Goal: Information Seeking & Learning: Learn about a topic

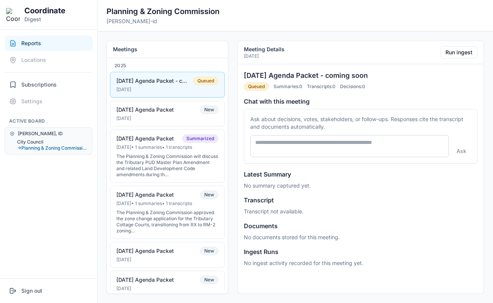
click at [41, 143] on button "City Council" at bounding box center [52, 142] width 70 height 6
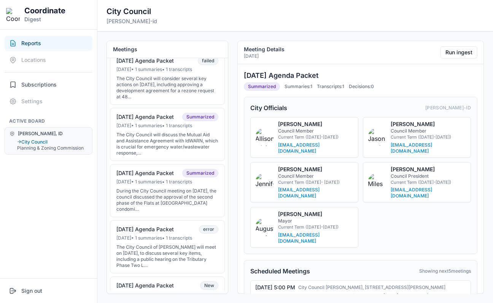
scroll to position [189, 0]
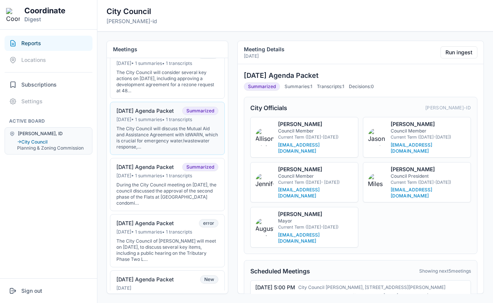
click at [154, 145] on div "The City Council will discuss the Mutual Aid and Assistance Agreement with IdWA…" at bounding box center [167, 138] width 102 height 24
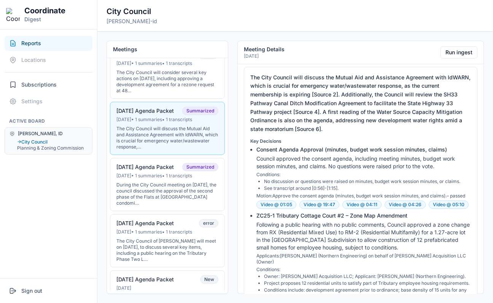
scroll to position [434, 0]
click at [161, 94] on div "The City Council will consider several key actions on [DATE], including approvi…" at bounding box center [167, 82] width 102 height 24
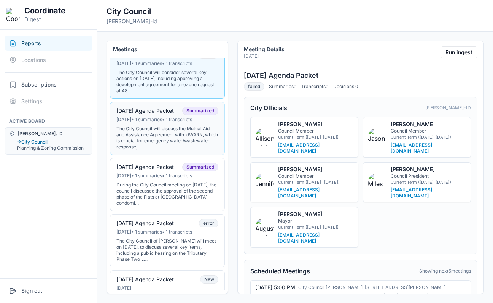
click at [167, 123] on div "Jul 14, 2025 • 1 summaries • 1 transcripts" at bounding box center [167, 120] width 102 height 6
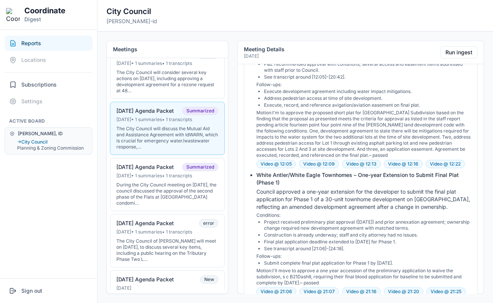
scroll to position [929, 0]
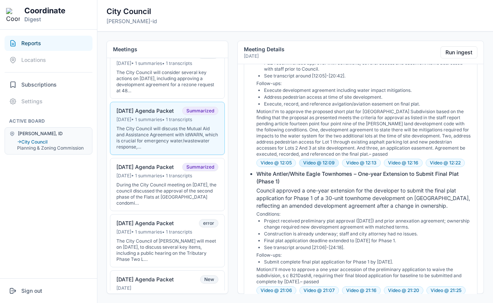
click at [317, 159] on button "Video @ 12:09" at bounding box center [319, 163] width 40 height 8
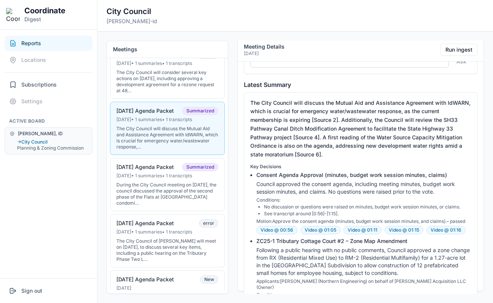
scroll to position [405, 0]
click at [155, 88] on div "The City Council will consider several key actions on [DATE], including approvi…" at bounding box center [167, 82] width 102 height 24
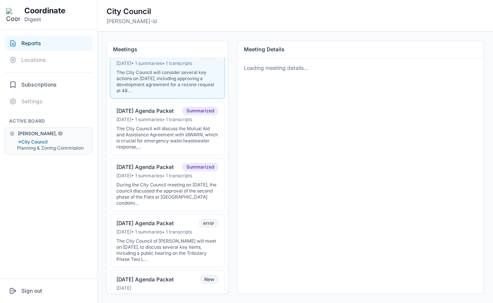
scroll to position [0, 0]
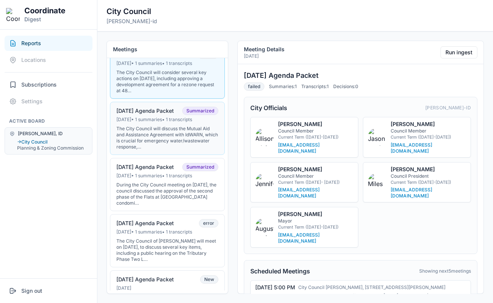
click at [158, 114] on div "[DATE] Agenda Packet" at bounding box center [144, 111] width 57 height 7
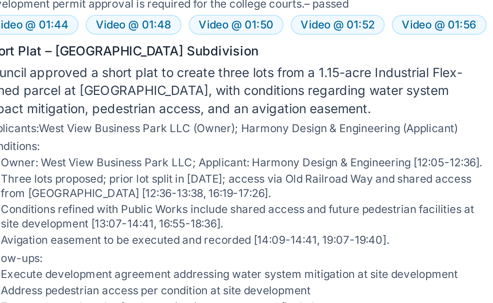
scroll to position [772, 0]
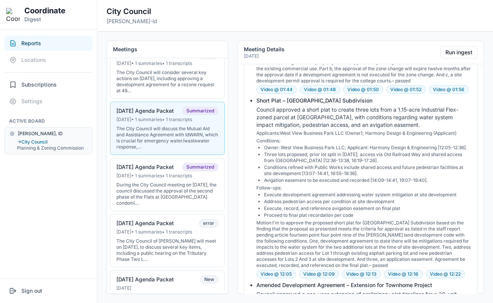
click at [341, 178] on li "Avigation easement to be executed and recorded [14:09-14:41, 19:07-19:40]." at bounding box center [367, 181] width 207 height 6
click at [432, 178] on li "Avigation easement to be executed and recorded [14:09-14:41, 19:07-19:40]." at bounding box center [367, 181] width 207 height 6
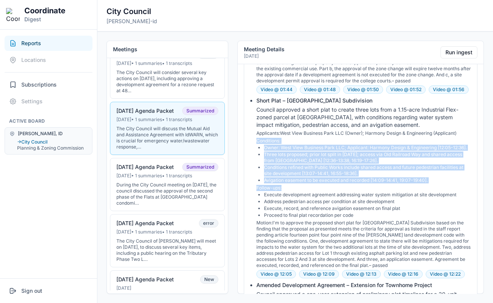
drag, startPoint x: 436, startPoint y: 169, endPoint x: 251, endPoint y: 119, distance: 191.8
drag, startPoint x: 436, startPoint y: 162, endPoint x: 244, endPoint y: 119, distance: 197.6
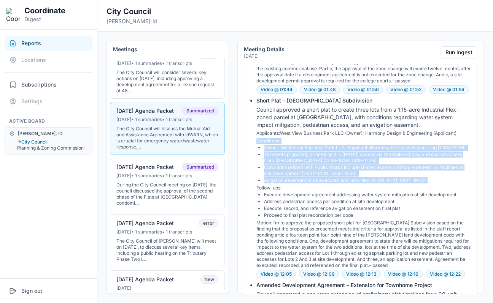
copy div "Conditions: Owner: West View Business Park LLC; Applicant: Harmony Design & Eng…"
click at [338, 165] on li "Conditions refined with Public Works include shared access and future pedestria…" at bounding box center [367, 171] width 207 height 12
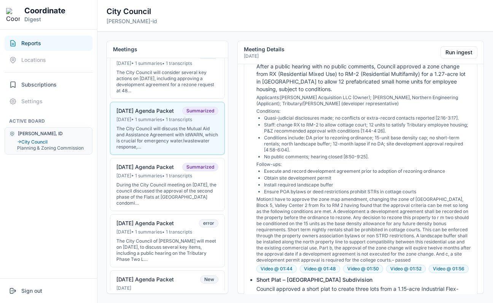
scroll to position [583, 0]
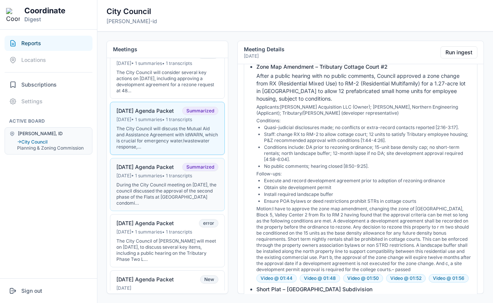
click at [173, 179] on div "Jun 30, 2025 • 1 summaries • 1 transcripts" at bounding box center [167, 176] width 102 height 6
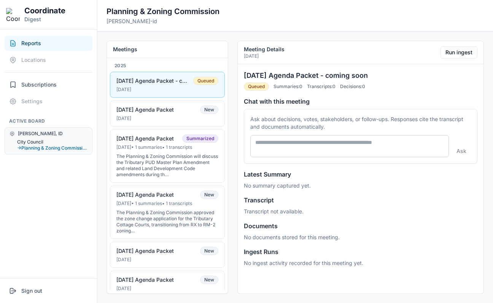
click at [26, 140] on button "City Council" at bounding box center [52, 142] width 70 height 6
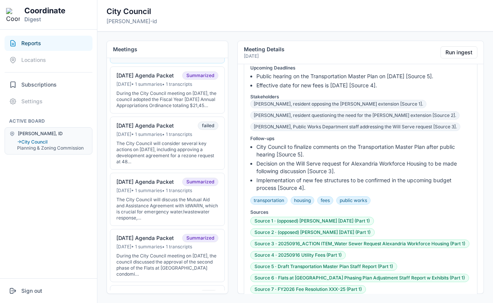
scroll to position [122, 0]
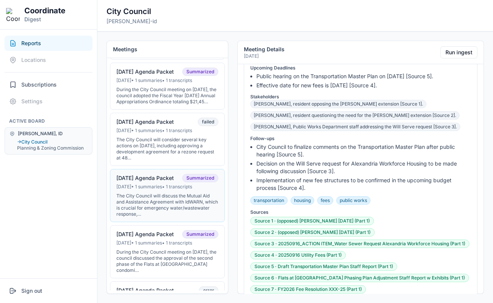
click at [139, 190] on div "[DATE] • 1 summaries • 1 transcripts" at bounding box center [167, 187] width 102 height 6
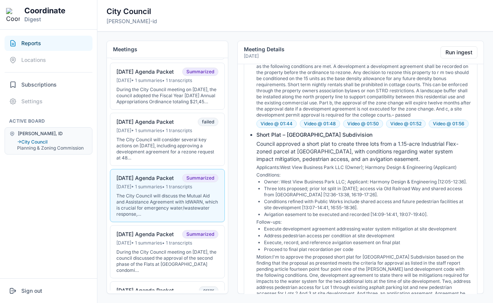
scroll to position [738, 0]
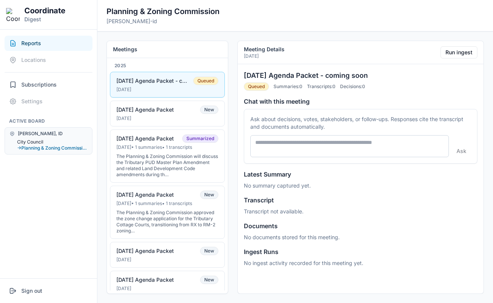
click at [27, 139] on button "City Council" at bounding box center [52, 142] width 70 height 6
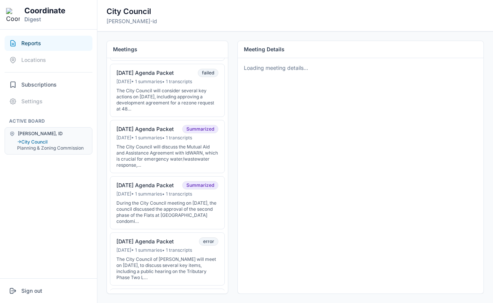
scroll to position [208, 0]
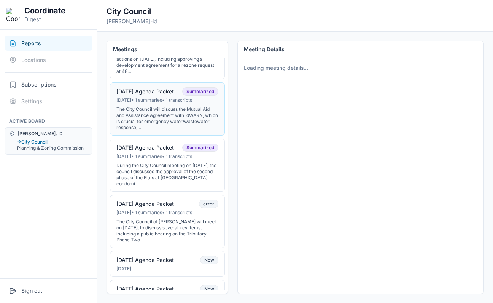
click at [159, 122] on div "The City Council will discuss the Mutual Aid and Assistance Agreement with IdWA…" at bounding box center [167, 118] width 102 height 24
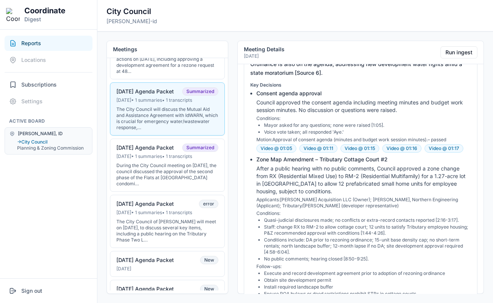
scroll to position [503, 0]
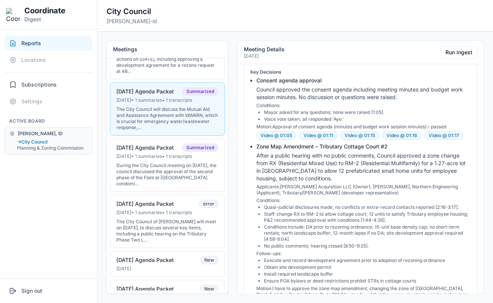
click at [366, 211] on li "Staff: change RX to RM-2 to allow cottage court; 12 units to satisfy Tributary …" at bounding box center [367, 217] width 207 height 12
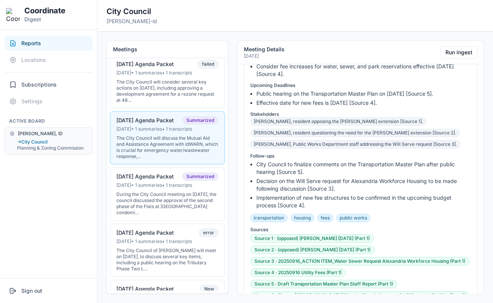
scroll to position [404, 0]
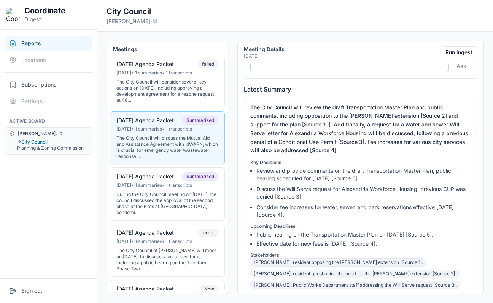
click at [186, 156] on div "The City Council will discuss the Mutual Aid and Assistance Agreement with IdWA…" at bounding box center [167, 147] width 102 height 24
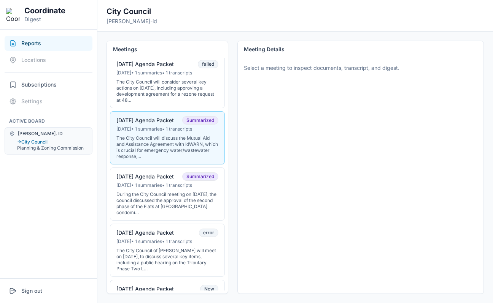
scroll to position [0, 0]
click at [190, 154] on div "The City Council will discuss the Mutual Aid and Assistance Agreement with IdWA…" at bounding box center [167, 147] width 102 height 24
click at [163, 203] on div "During the City Council meeting on [DATE], the council discussed the approval o…" at bounding box center [167, 204] width 102 height 24
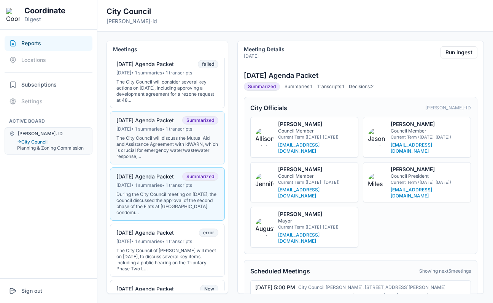
click at [172, 154] on div "The City Council will discuss the Mutual Aid and Assistance Agreement with IdWA…" at bounding box center [167, 147] width 102 height 24
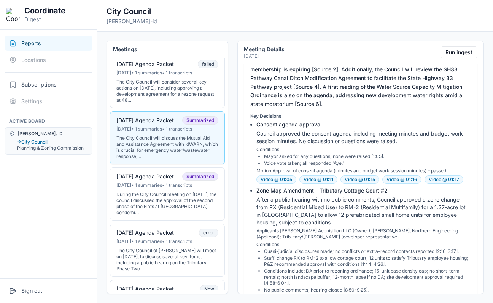
scroll to position [466, 0]
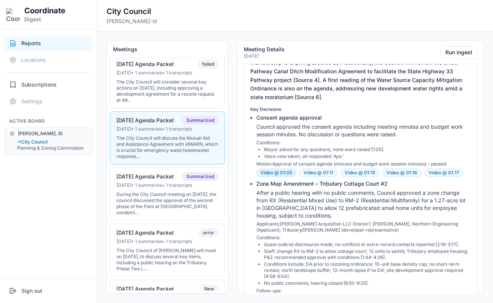
click at [287, 169] on button "Video @ 01:05" at bounding box center [276, 173] width 40 height 8
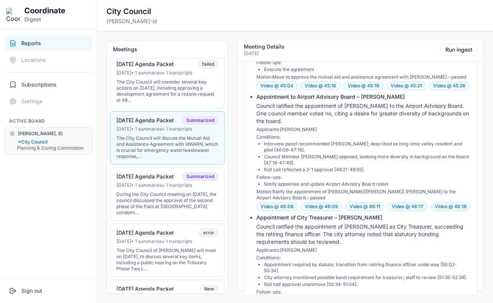
scroll to position [0, 0]
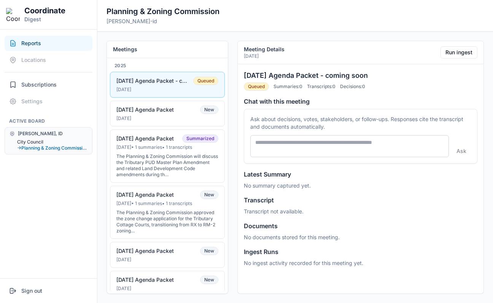
click at [40, 142] on button "City Council" at bounding box center [52, 142] width 70 height 6
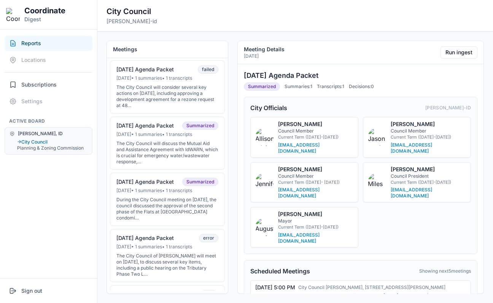
scroll to position [186, 0]
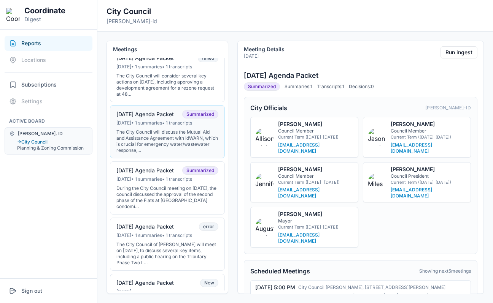
click at [134, 138] on div "The City Council will discuss the Mutual Aid and Assistance Agreement with IdWA…" at bounding box center [167, 141] width 102 height 24
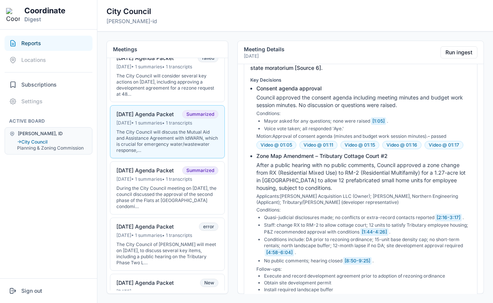
scroll to position [502, 0]
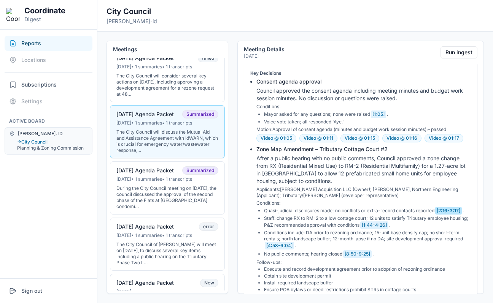
click at [436, 207] on button "[2:16-3:17]" at bounding box center [448, 211] width 27 height 8
click at [441, 207] on button "[2:16-3:17]" at bounding box center [448, 211] width 27 height 8
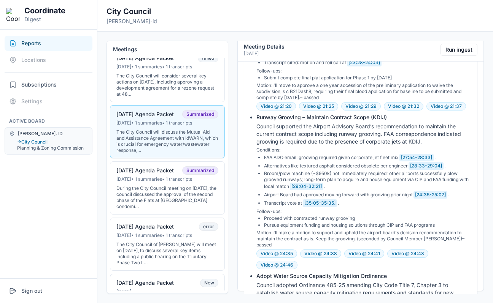
scroll to position [1083, 0]
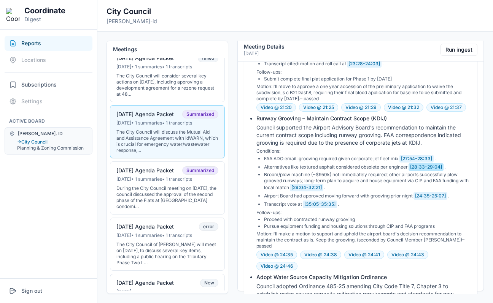
click at [417, 163] on button "[28:33-29:04]" at bounding box center [425, 167] width 35 height 8
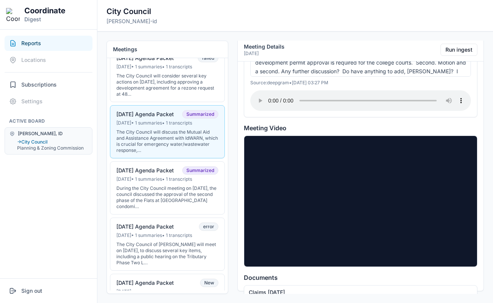
scroll to position [0, 0]
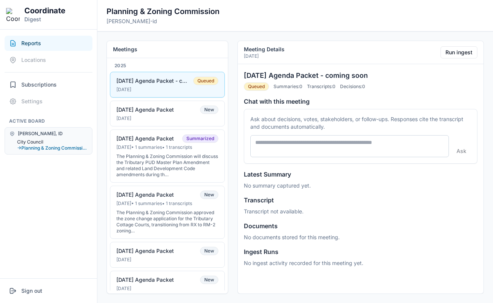
click at [35, 140] on button "City Council" at bounding box center [52, 142] width 70 height 6
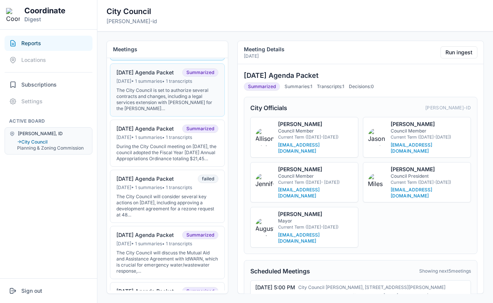
scroll to position [116, 0]
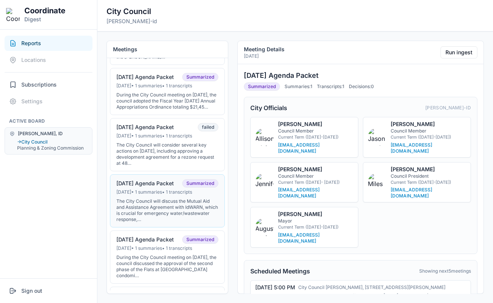
click at [151, 187] on div "[DATE] Agenda Packet" at bounding box center [144, 183] width 57 height 7
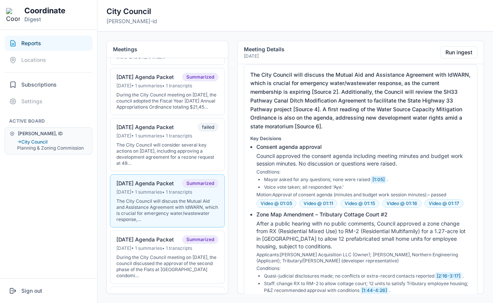
scroll to position [455, 0]
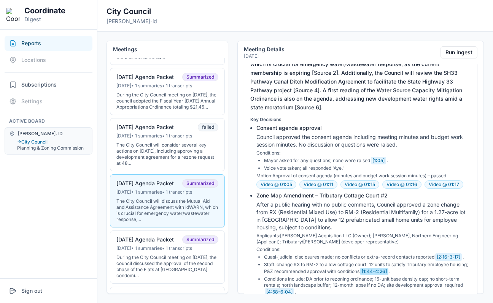
click at [374, 268] on button "[1:44-4:26]" at bounding box center [374, 272] width 28 height 8
click at [368, 268] on button "[1:44-4:26]" at bounding box center [374, 272] width 28 height 8
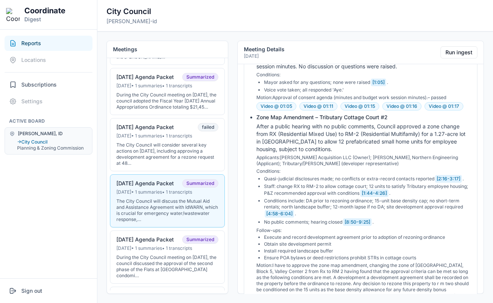
scroll to position [500, 0]
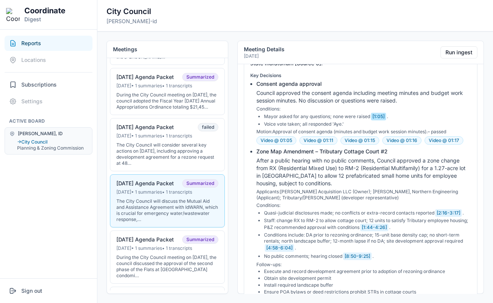
click at [384, 113] on button "[1:05]" at bounding box center [378, 117] width 15 height 8
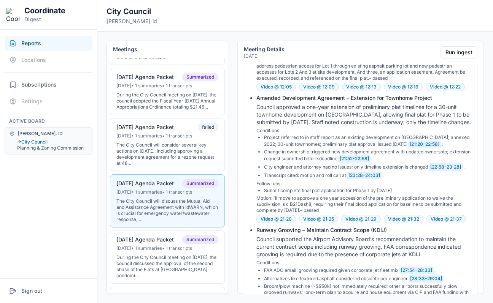
scroll to position [962, 0]
